Goal: Task Accomplishment & Management: Manage account settings

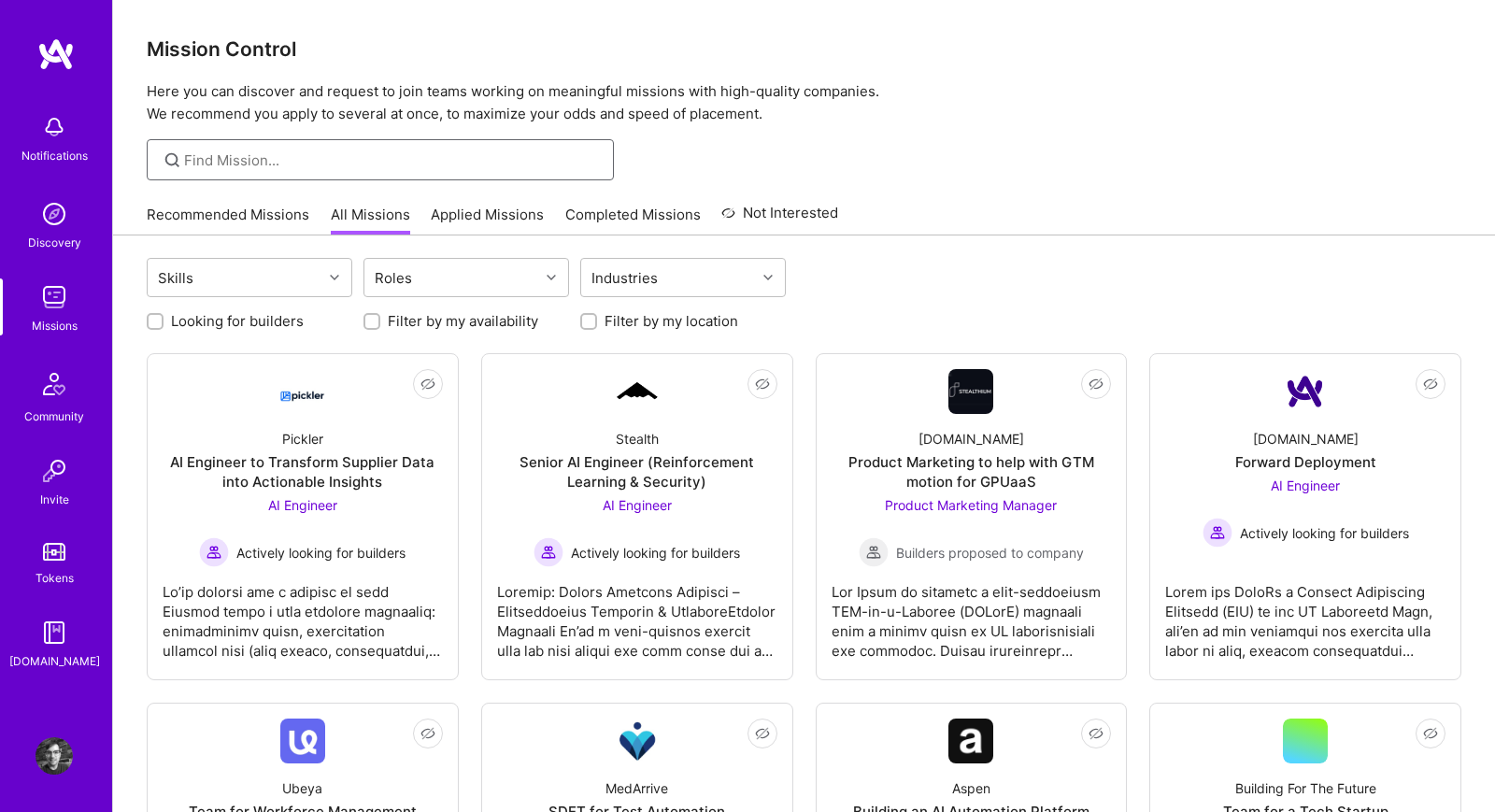
click at [319, 152] on input at bounding box center [391, 160] width 415 height 20
type input "jsx"
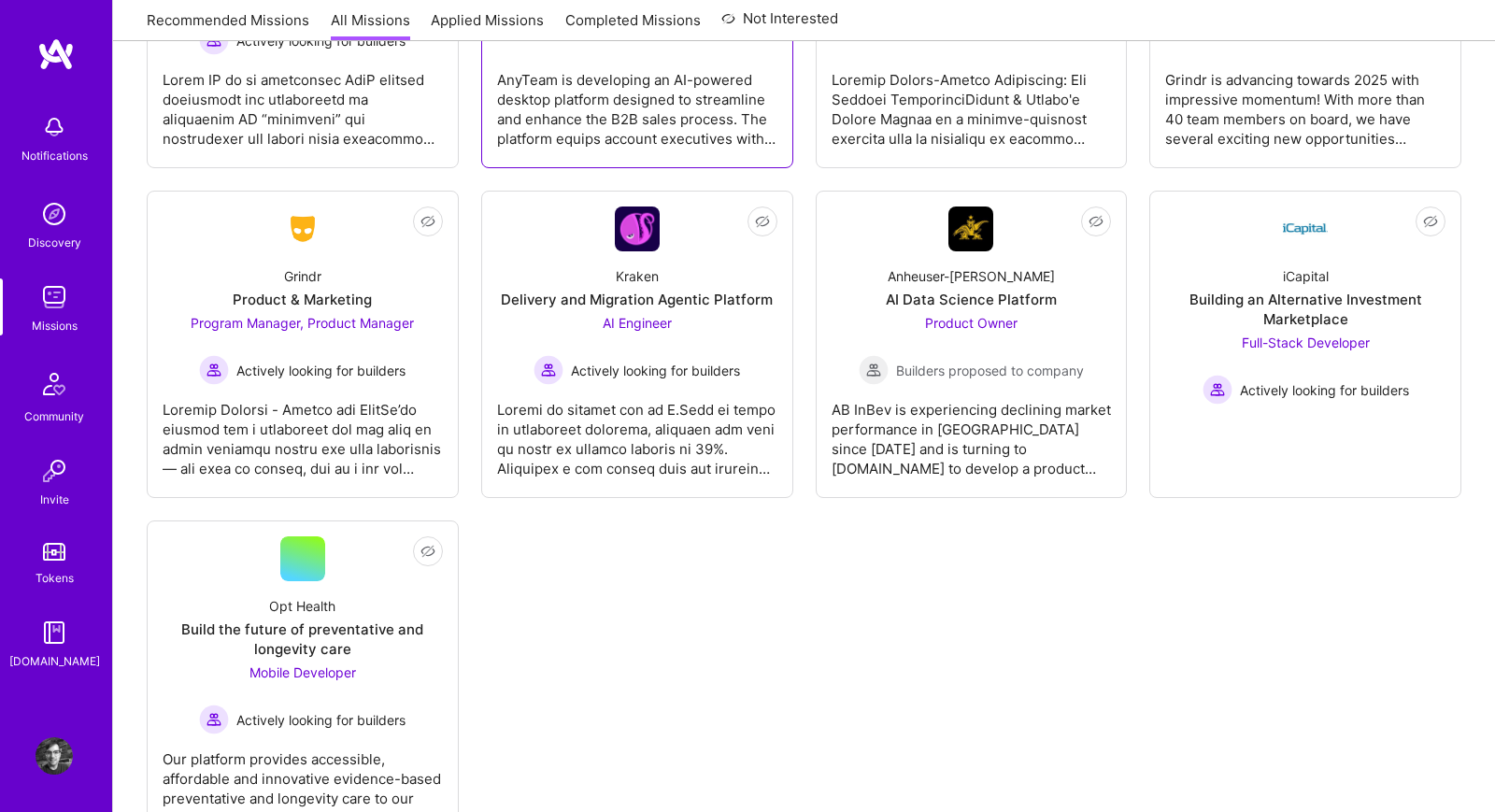
scroll to position [3725, 0]
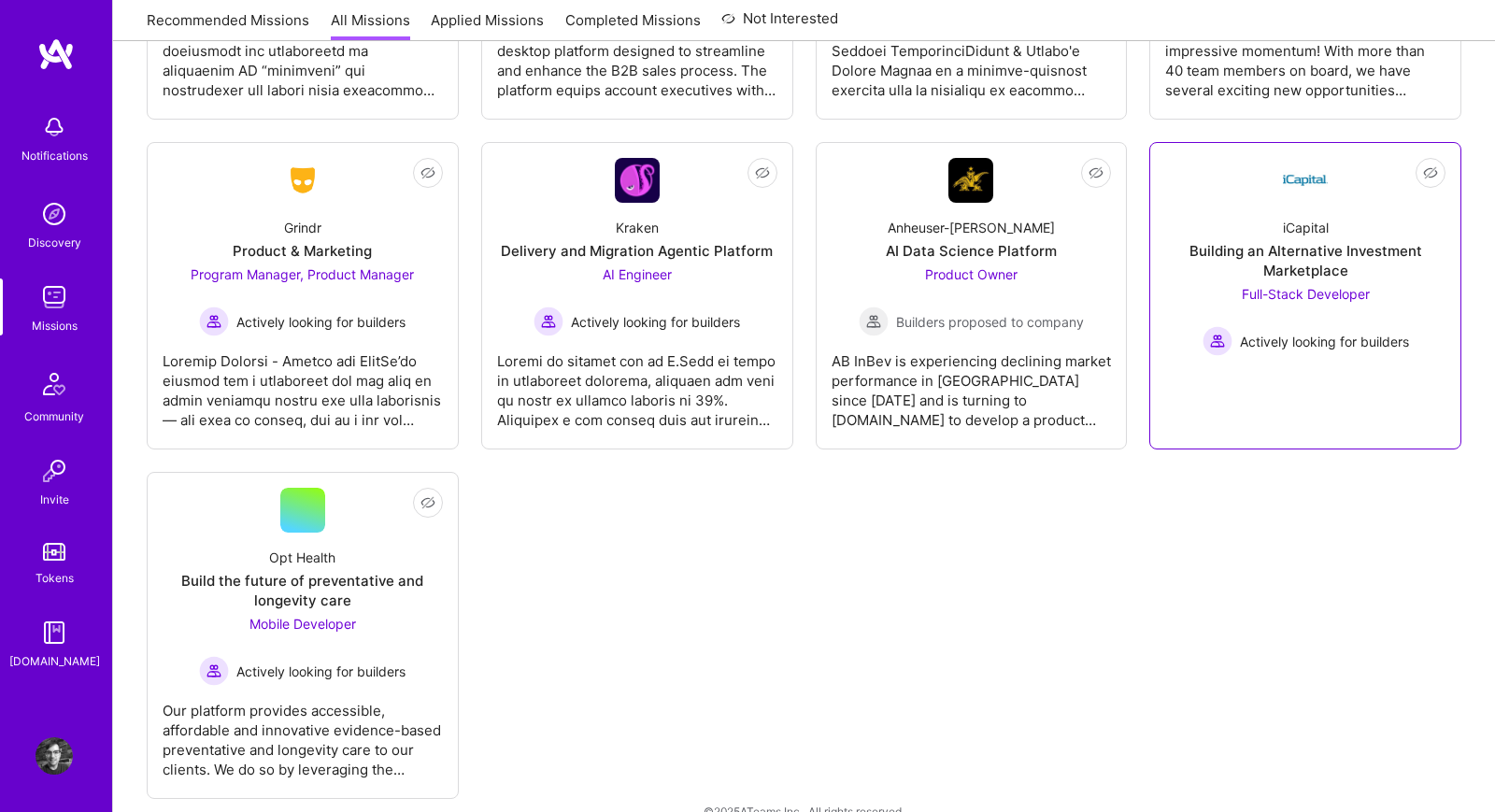
click at [1180, 414] on div at bounding box center [1304, 421] width 280 height 15
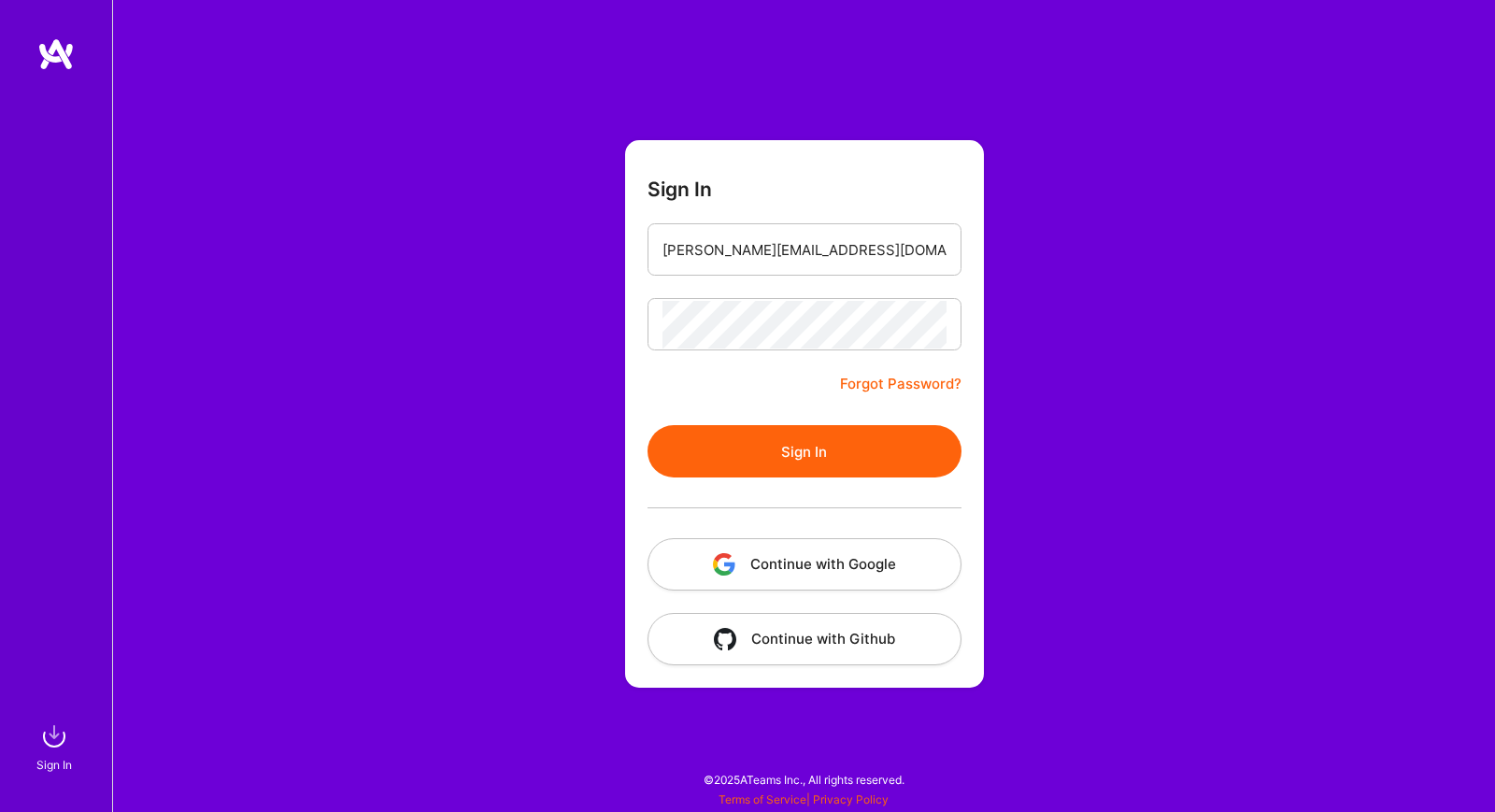
click at [588, 235] on div "Sign In shawn@wavelengthlabs.com Forgot Password? Sign In Continue with Google …" at bounding box center [803, 406] width 1383 height 812
click at [855, 453] on button "Sign In" at bounding box center [804, 451] width 314 height 53
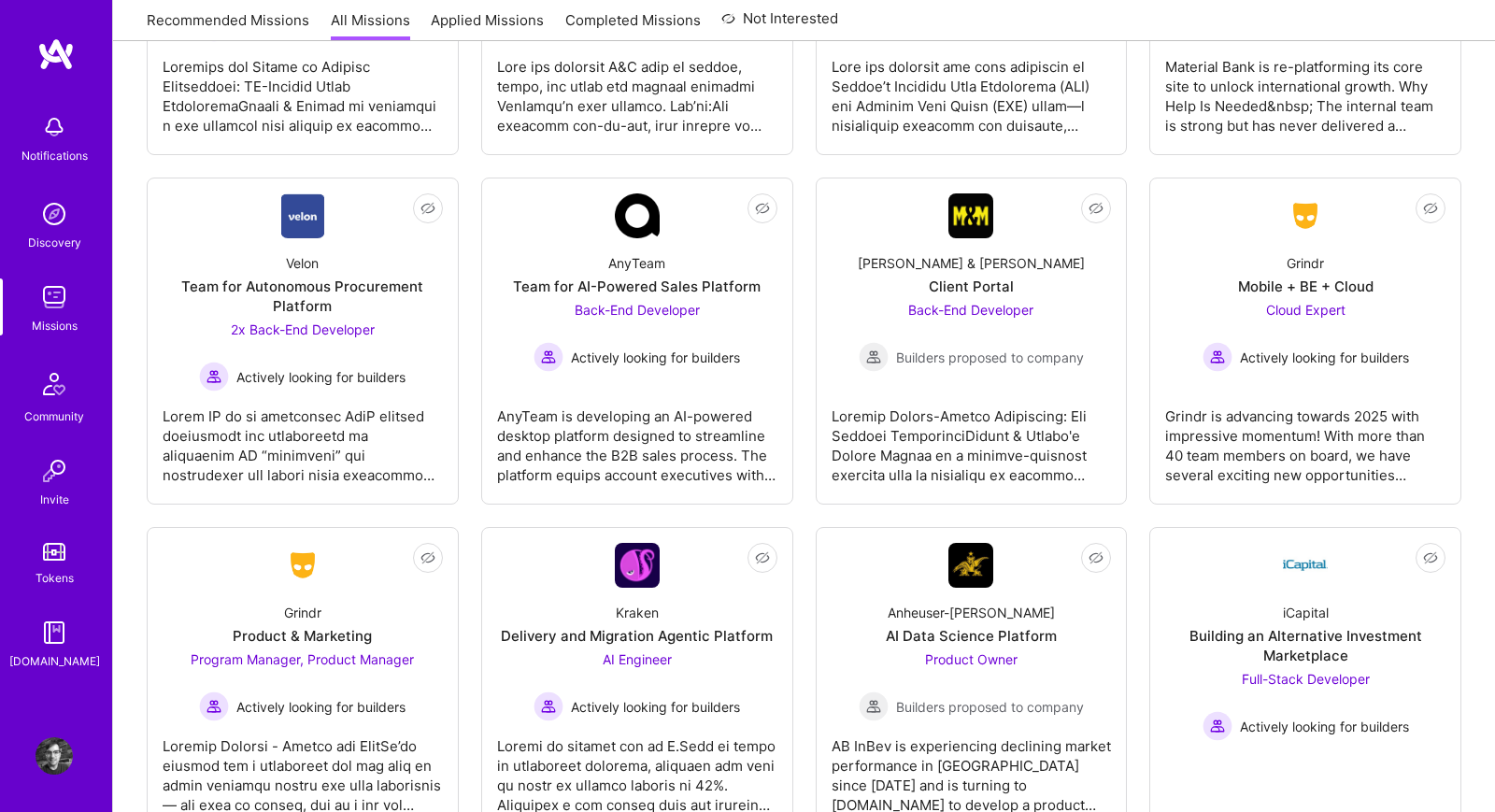
scroll to position [3725, 0]
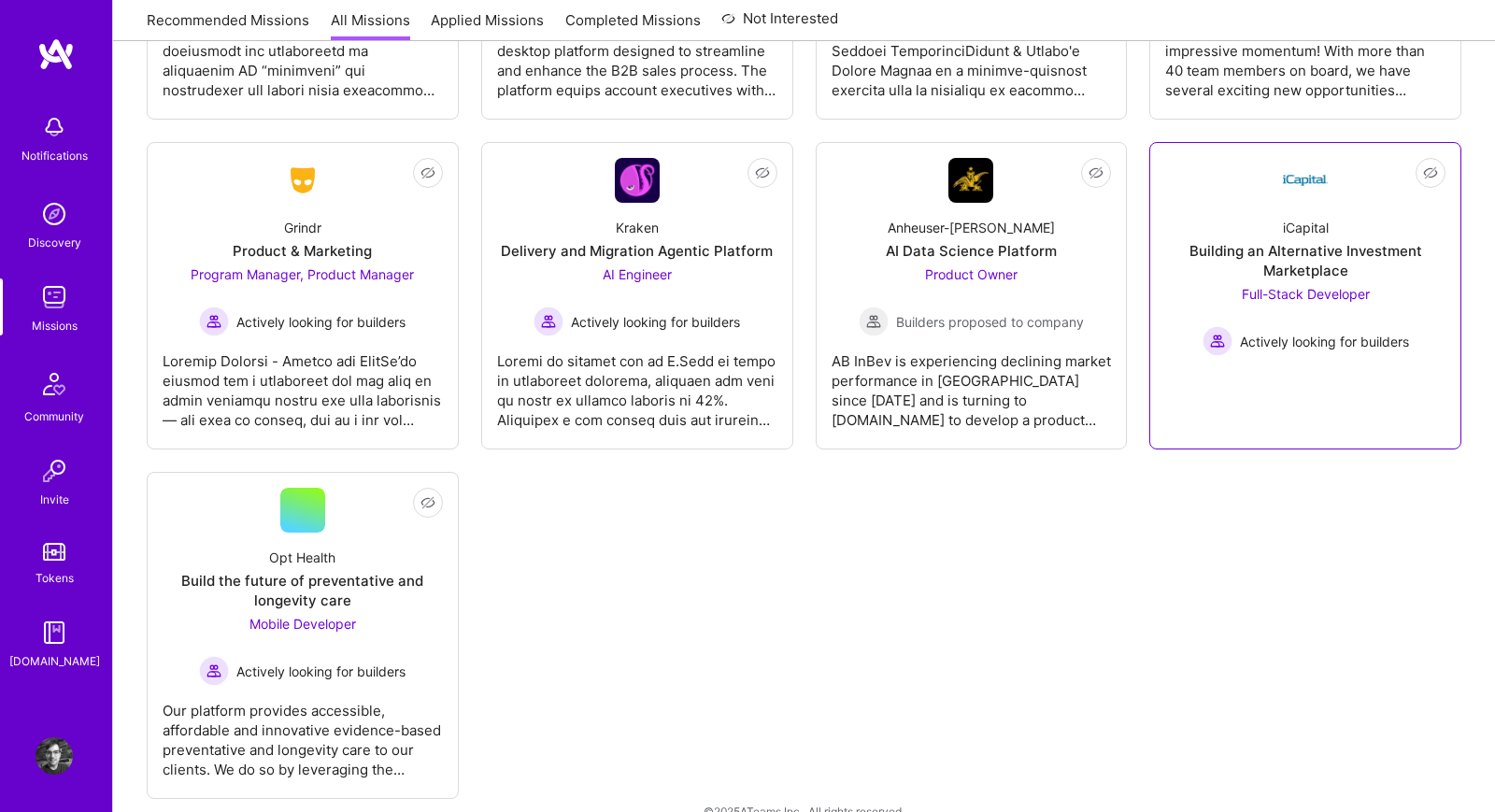
click at [1214, 403] on div "Not Interested iCapital Building an Alternative Investment Marketplace Full-Sta…" at bounding box center [1304, 295] width 312 height 308
click at [1232, 362] on link "Not Interested iCapital Building an Alternative Investment Marketplace Full-Sta…" at bounding box center [1304, 296] width 280 height 276
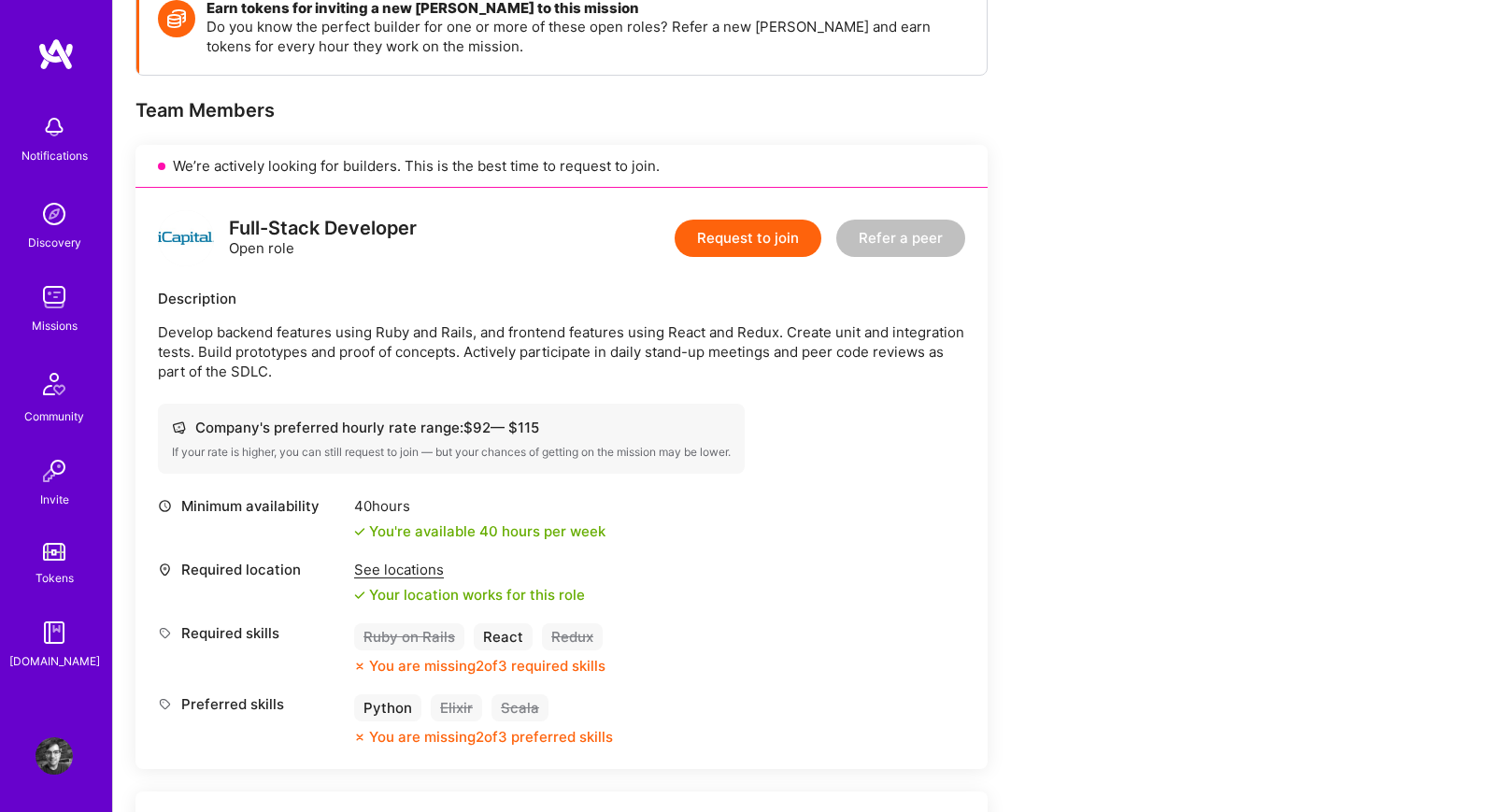
scroll to position [287, 0]
